Goal: Task Accomplishment & Management: Use online tool/utility

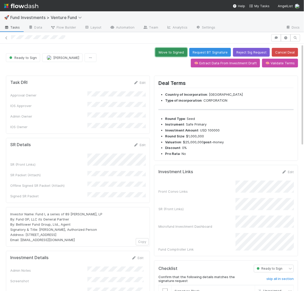
click at [178, 54] on button "Move to Signed" at bounding box center [171, 52] width 32 height 9
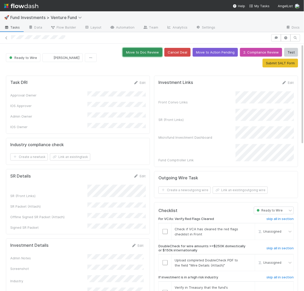
click at [123, 52] on button "Move to Doc Review" at bounding box center [143, 52] width 40 height 9
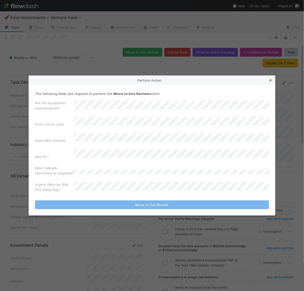
click at [272, 82] on icon at bounding box center [270, 80] width 5 height 3
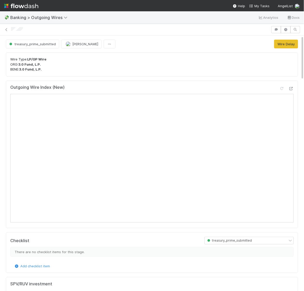
click at [44, 42] on div "treasury_prime_submitted" at bounding box center [33, 44] width 55 height 9
click at [42, 42] on div "treasury_prime_submitted" at bounding box center [33, 44] width 55 height 9
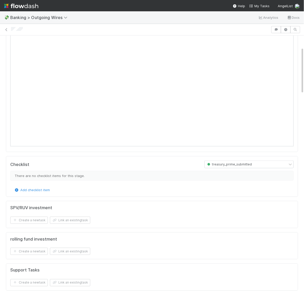
scroll to position [79, 0]
